Goal: Information Seeking & Learning: Compare options

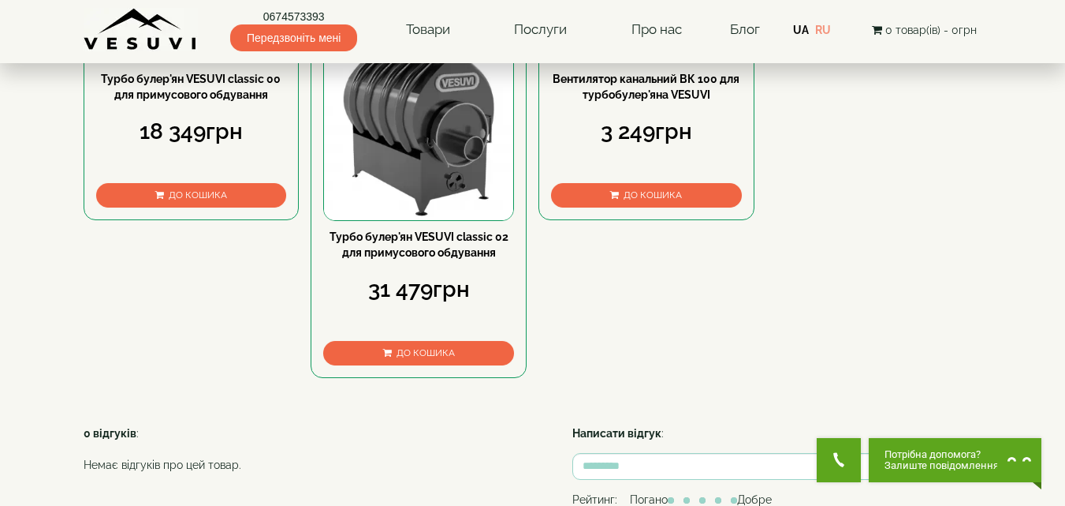
scroll to position [848, 0]
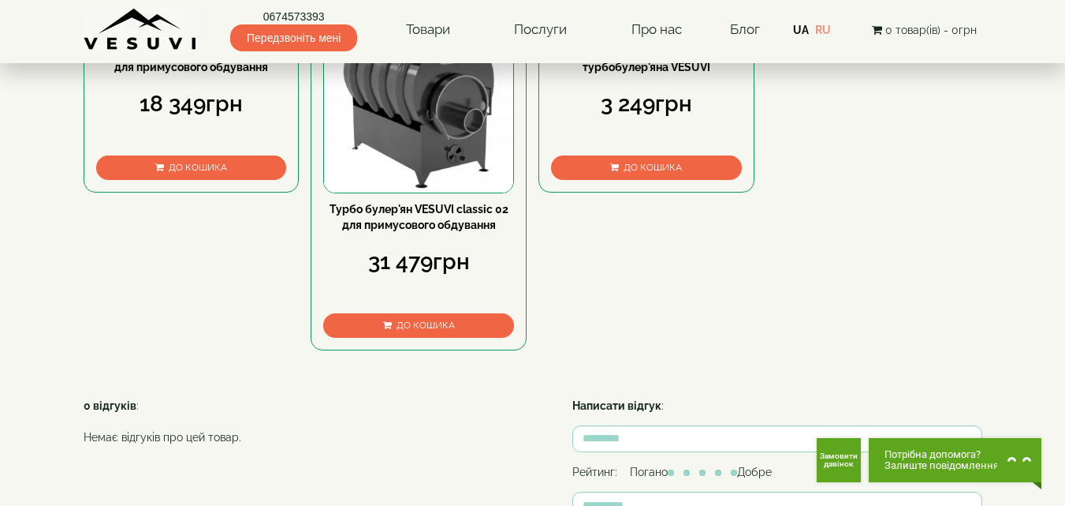
click at [422, 231] on link "Турбо булер'ян VESUVI classic 02 для примусового обдування" at bounding box center [419, 217] width 179 height 28
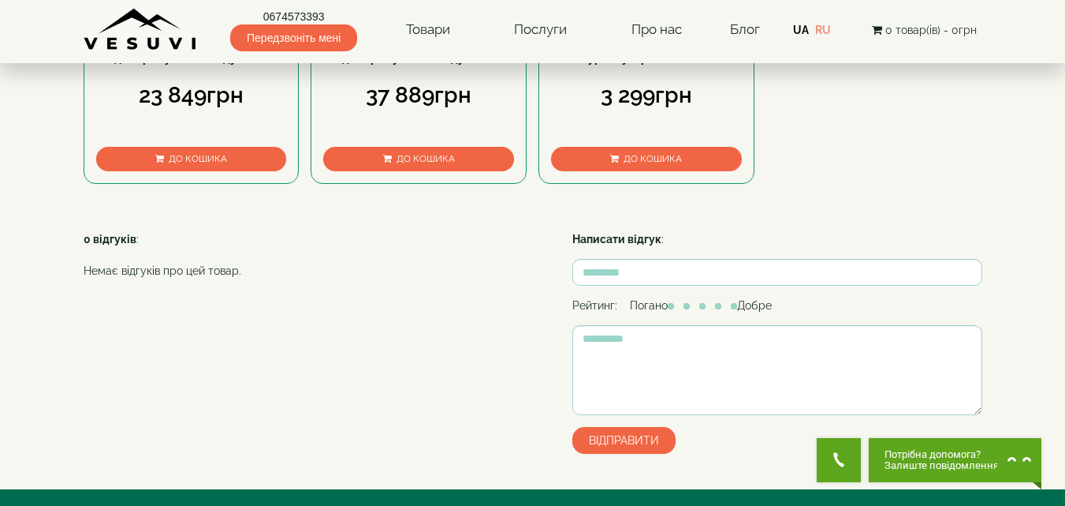
scroll to position [868, 0]
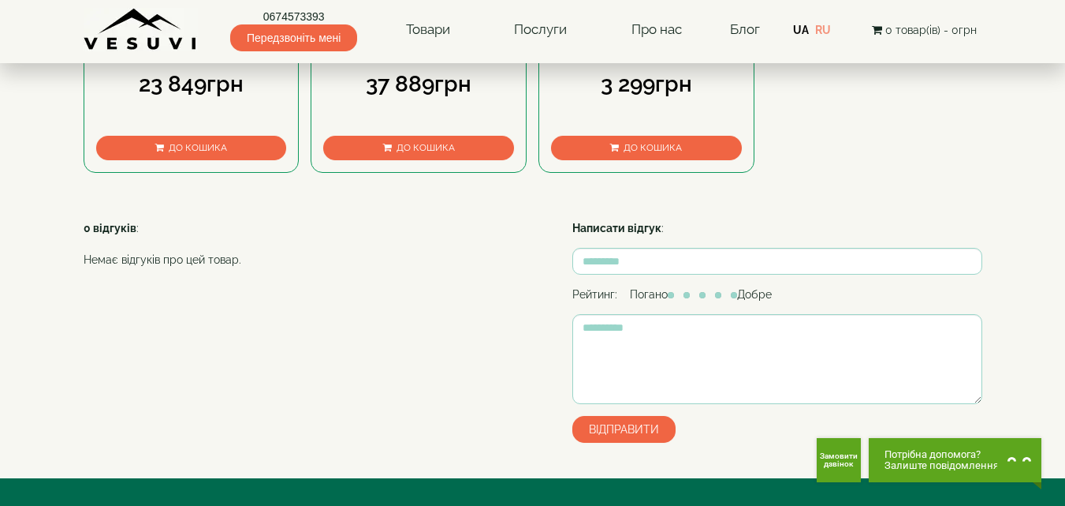
click at [644, 69] on div "Вентилятор канальний ВК 125 для турбобулер'яна VESUVI" at bounding box center [646, 46] width 191 height 45
click at [635, 69] on div "Вентилятор канальний ВК 125 для турбобулер'яна VESUVI" at bounding box center [646, 46] width 191 height 45
click at [635, 54] on link "Вентилятор канальний ВК 125 для турбобулер'яна VESUVI" at bounding box center [646, 39] width 185 height 28
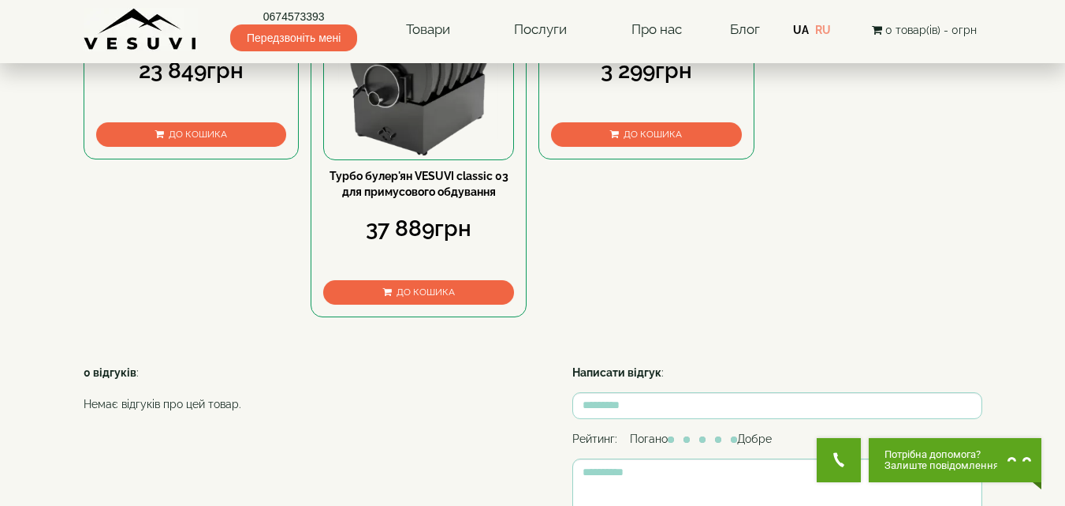
scroll to position [890, 0]
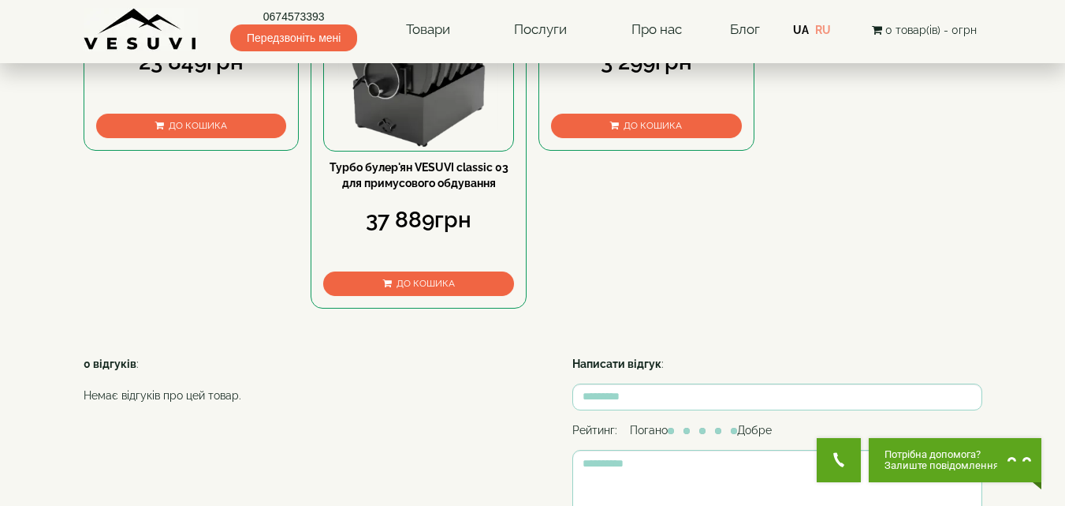
click at [403, 204] on div "Турбо булер'ян VESUVI classic 03 для примусового обдування" at bounding box center [418, 181] width 191 height 45
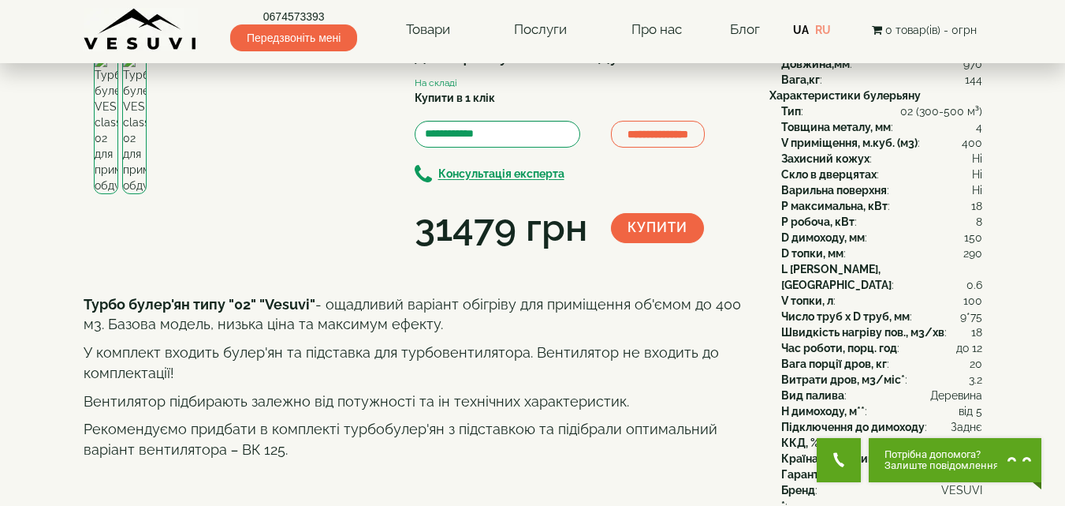
scroll to position [158, 0]
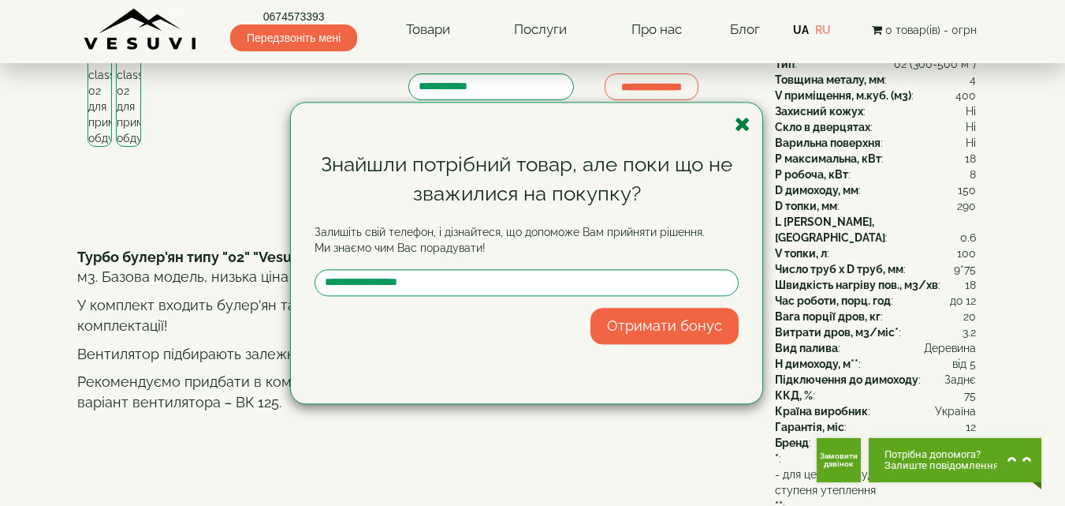
click at [745, 125] on icon "button" at bounding box center [743, 124] width 16 height 20
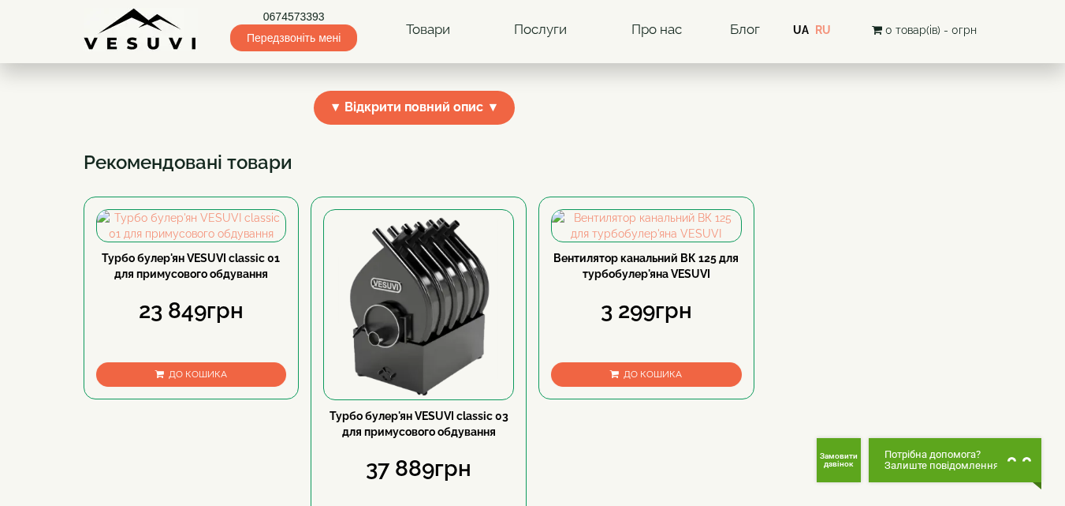
scroll to position [868, 0]
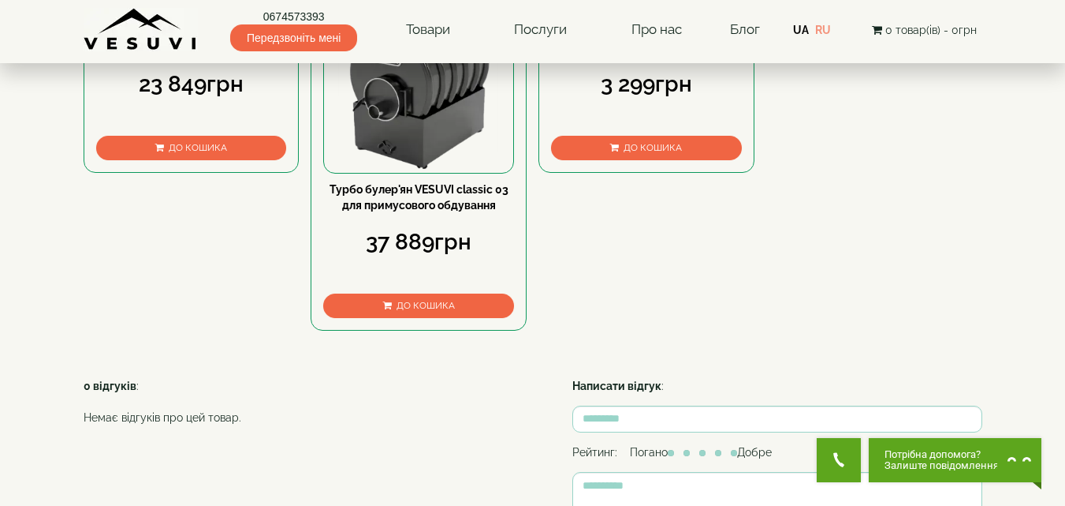
click at [175, 54] on link "Турбо булер'ян VESUVI classic 01 для примусового обдування" at bounding box center [191, 39] width 178 height 28
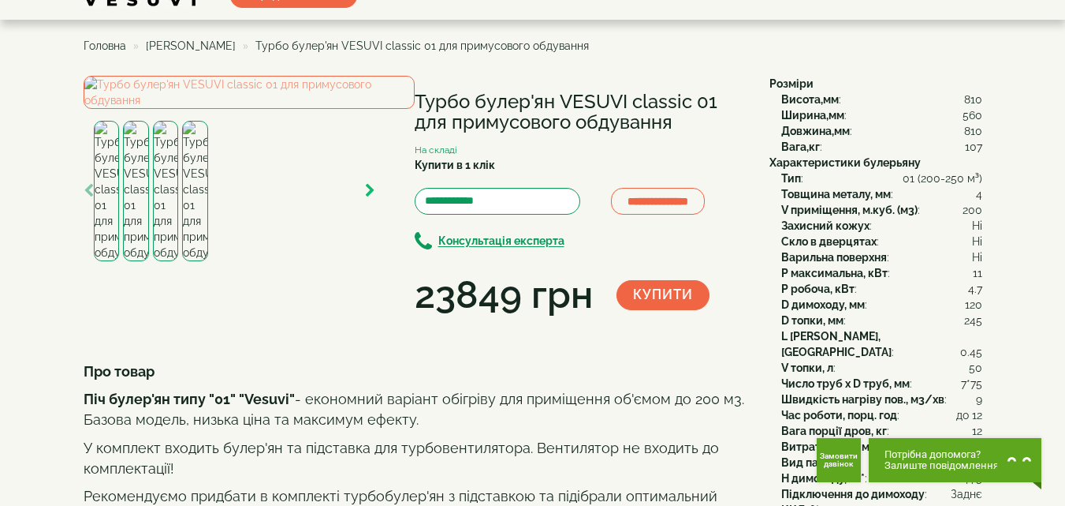
scroll to position [79, 0]
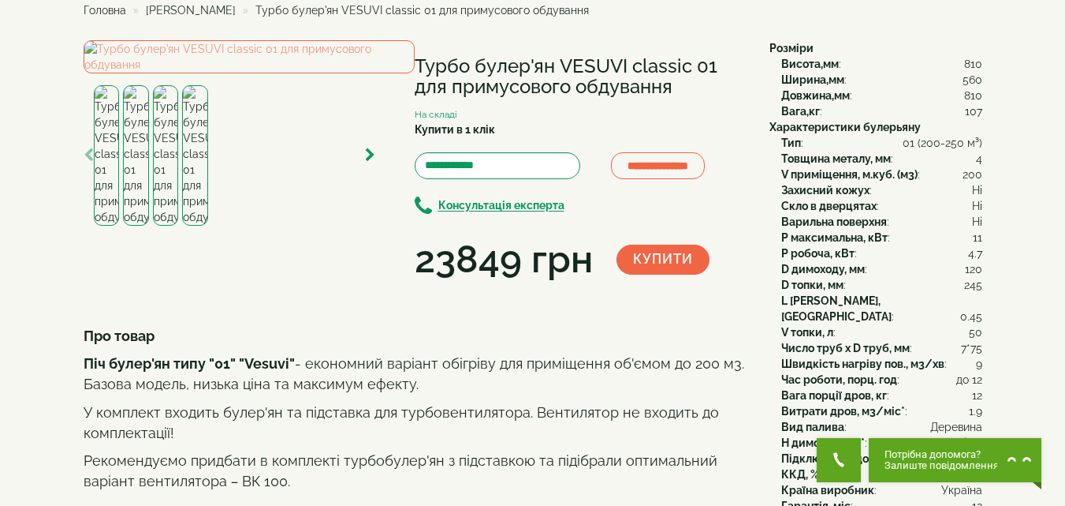
click at [159, 226] on img at bounding box center [166, 155] width 26 height 140
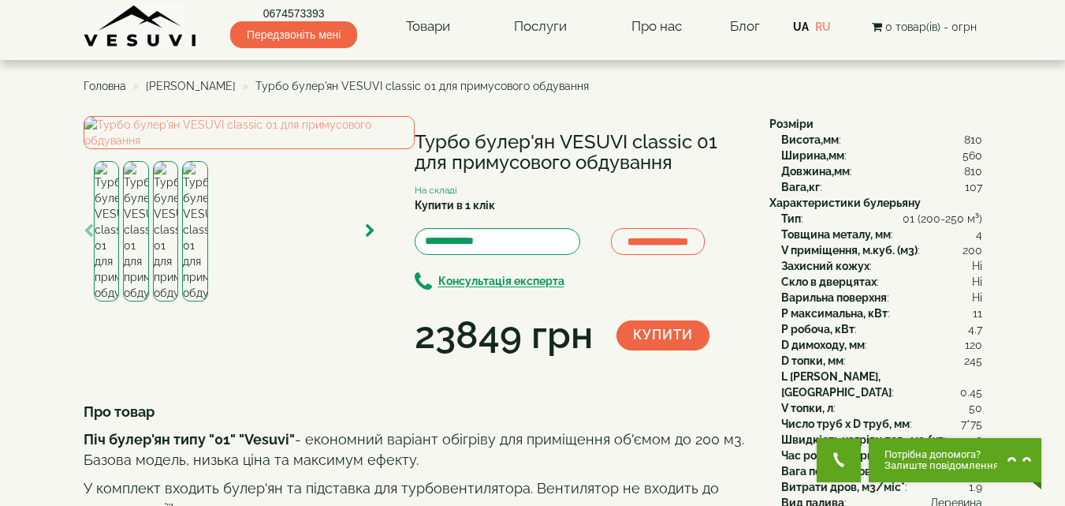
scroll to position [0, 0]
